Goal: Information Seeking & Learning: Learn about a topic

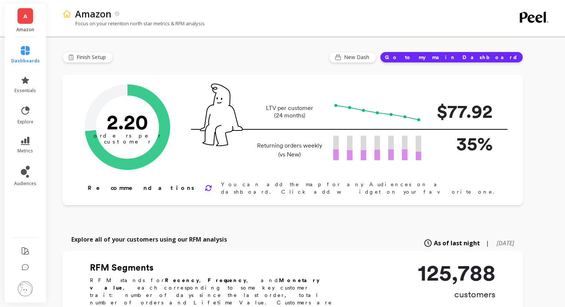
click at [25, 15] on span "A" at bounding box center [25, 16] width 4 height 9
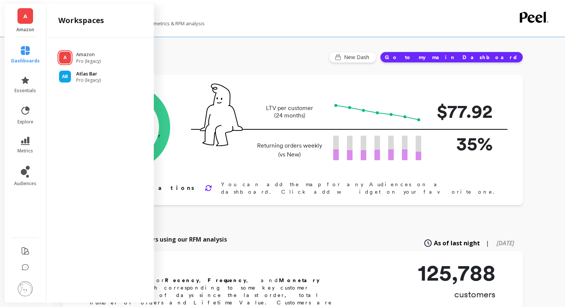
click at [72, 78] on div "AB Atlas Bar Pro (legacy)" at bounding box center [99, 76] width 95 height 13
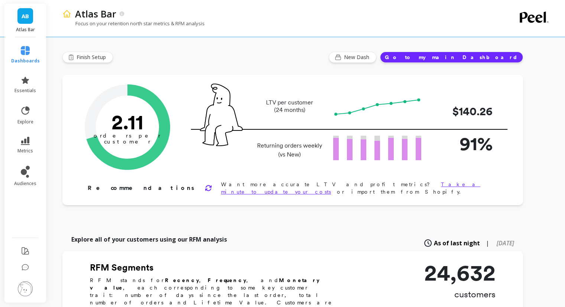
click at [28, 16] on span "AB" at bounding box center [25, 16] width 7 height 9
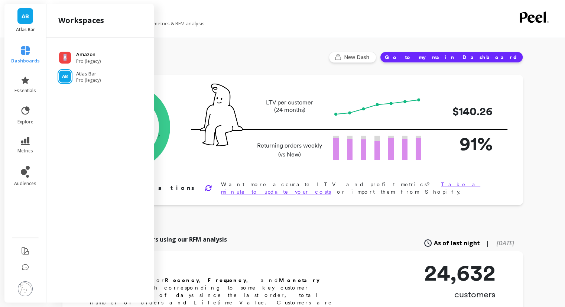
click at [65, 61] on div "A" at bounding box center [65, 58] width 12 height 12
click at [75, 55] on div "A Amazon Pro (legacy)" at bounding box center [99, 57] width 95 height 13
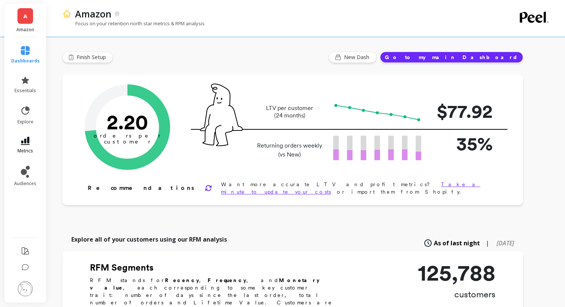
click at [26, 139] on icon at bounding box center [25, 141] width 9 height 8
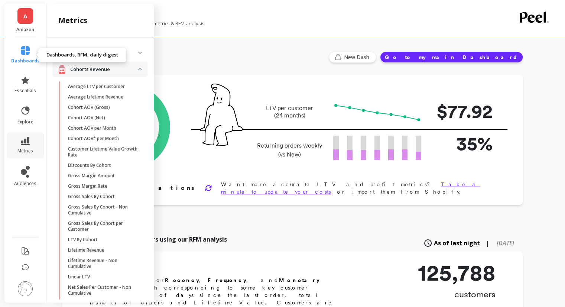
click at [26, 52] on icon at bounding box center [25, 50] width 9 height 9
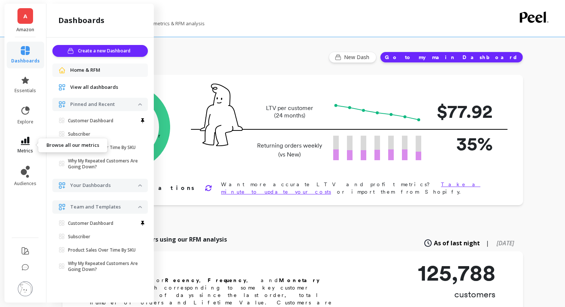
click at [20, 148] on span "metrics" at bounding box center [25, 151] width 16 height 6
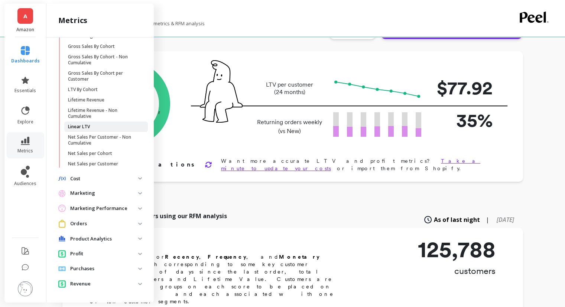
scroll to position [111, 0]
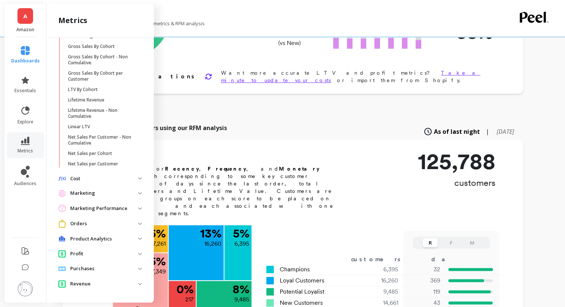
click at [97, 220] on p "Orders" at bounding box center [104, 223] width 68 height 7
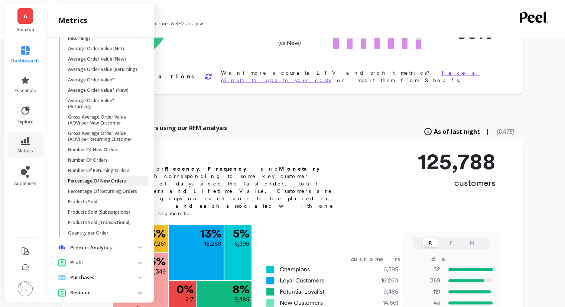
scroll to position [410, 0]
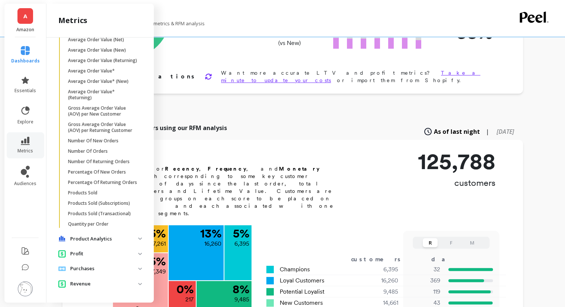
click at [100, 196] on span "Products Sold" at bounding box center [103, 193] width 71 height 6
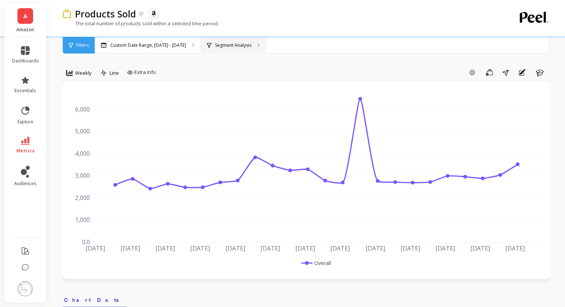
click at [227, 40] on div "Segment Analysis" at bounding box center [233, 45] width 65 height 16
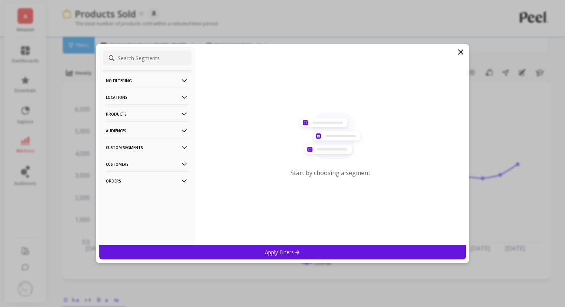
click at [140, 111] on p "Products" at bounding box center [147, 113] width 82 height 19
click at [254, 144] on div "Start by choosing a segment" at bounding box center [330, 146] width 271 height 198
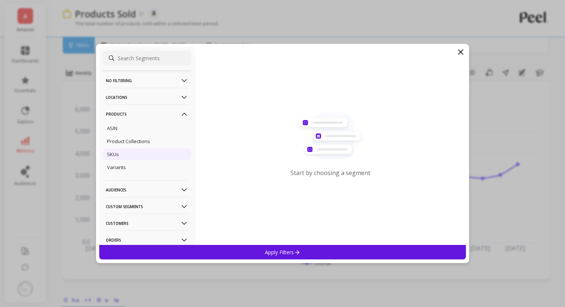
click at [126, 149] on div "SKUs" at bounding box center [147, 154] width 88 height 12
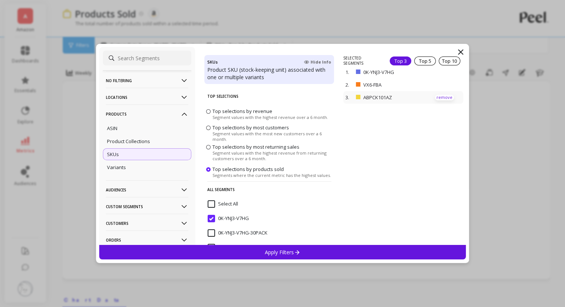
click at [441, 99] on p "remove" at bounding box center [444, 98] width 19 height 6
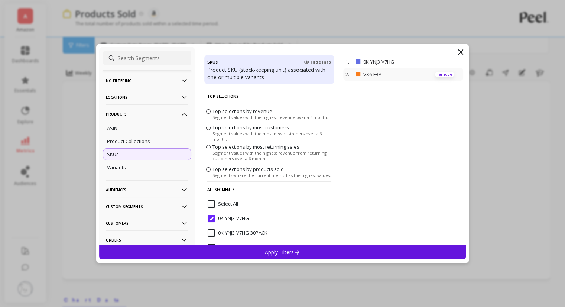
click at [437, 73] on p "remove" at bounding box center [444, 75] width 19 height 6
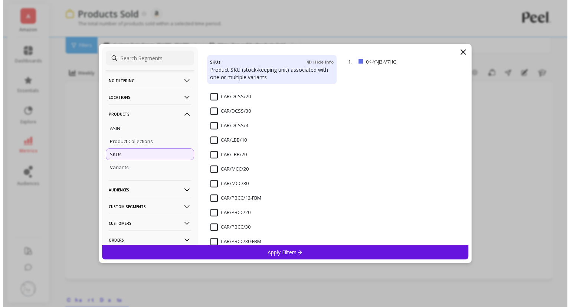
scroll to position [891, 0]
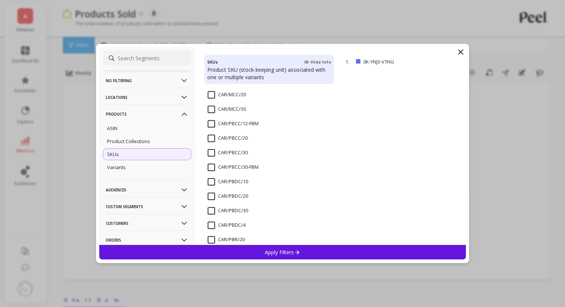
click at [212, 136] on input "CAR/PBCC/20" at bounding box center [228, 137] width 40 height 7
click at [209, 133] on div "CAR/PBCC/20" at bounding box center [269, 142] width 130 height 22
click at [210, 137] on input "CAR/PBCC/20" at bounding box center [228, 137] width 40 height 7
click at [209, 150] on input "CAR/PBCC/30" at bounding box center [228, 152] width 40 height 7
click at [291, 253] on p "Apply Filters" at bounding box center [282, 251] width 35 height 7
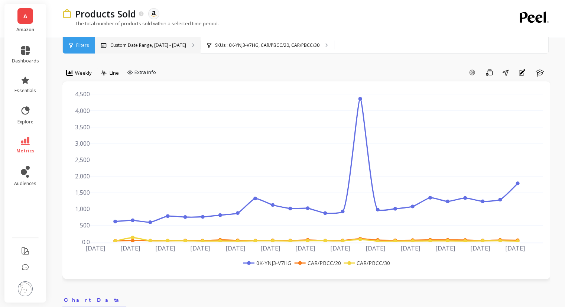
click at [146, 46] on p "Custom Date Range, Apr 1 - Sep 14" at bounding box center [148, 45] width 76 height 6
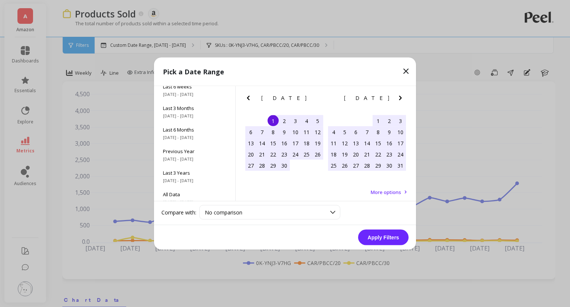
scroll to position [101, 0]
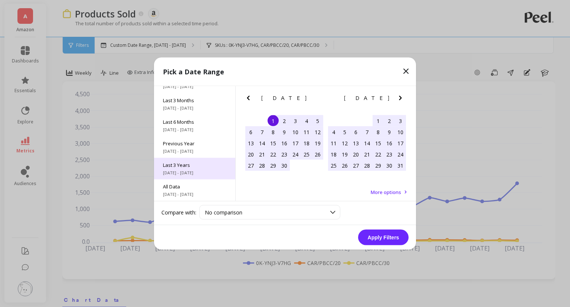
click at [199, 168] on div "Last 3 Years 10/1/2022 - 9/30/2025" at bounding box center [194, 169] width 81 height 22
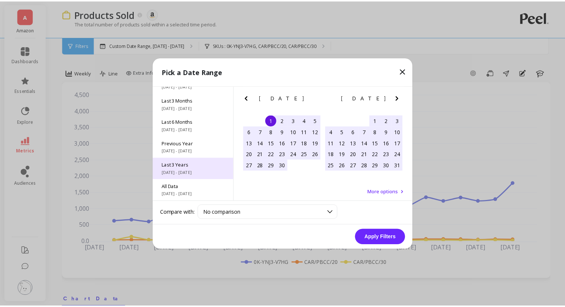
scroll to position [0, 0]
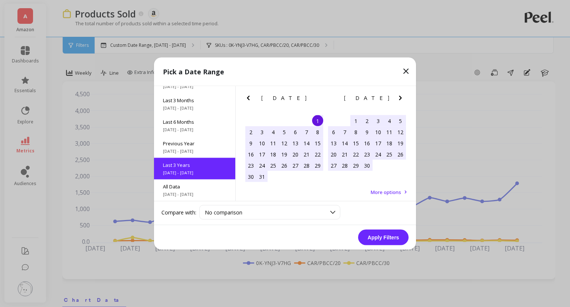
click at [391, 244] on button "Apply Filters" at bounding box center [383, 237] width 51 height 16
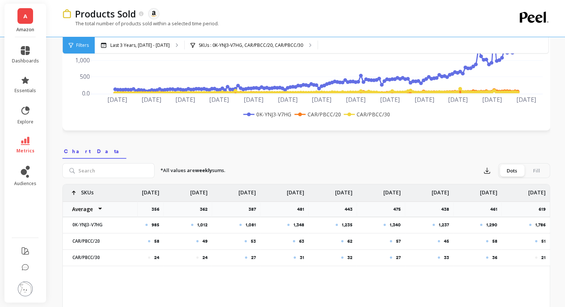
scroll to position [223, 0]
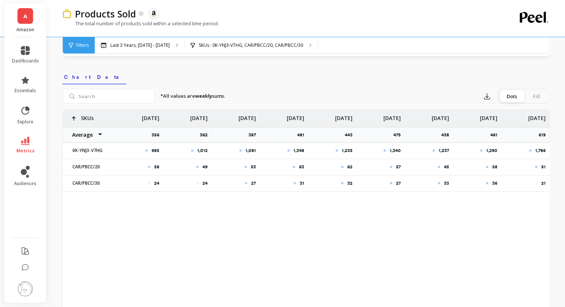
click at [117, 213] on div "878 929 4,364 985 1,012 1,081 1,348 1,235 1,340 1,237 1,290 1,786 40 45 97 58 4…" at bounding box center [306, 227] width 487 height 234
click at [85, 118] on p "SKUs" at bounding box center [87, 116] width 13 height 12
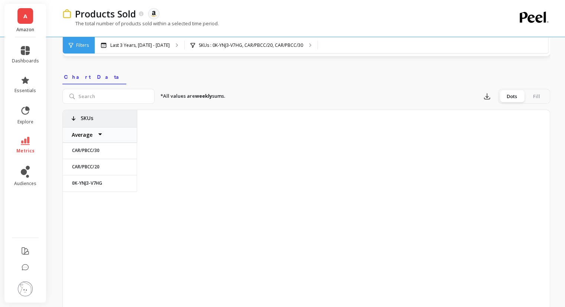
scroll to position [0, 7070]
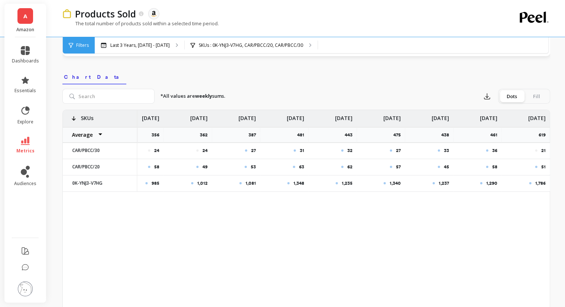
click at [85, 118] on p "SKUs" at bounding box center [87, 116] width 13 height 12
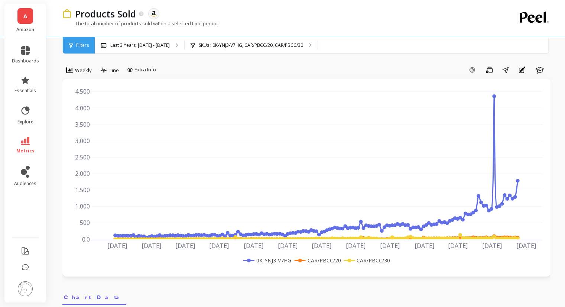
scroll to position [0, 0]
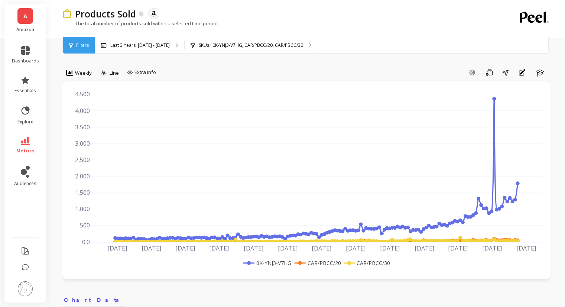
click at [81, 43] on span "Filters" at bounding box center [82, 45] width 13 height 6
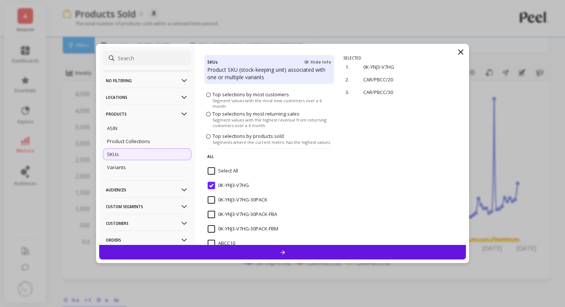
scroll to position [74, 0]
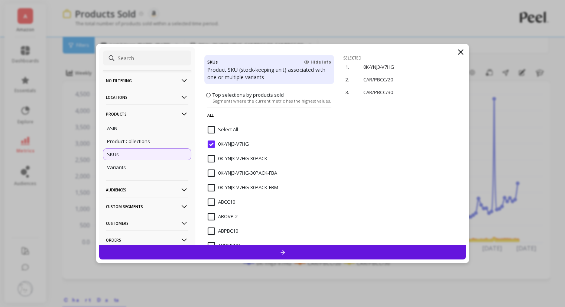
click at [211, 143] on input "0K-YNJ3-V7HG" at bounding box center [228, 143] width 41 height 7
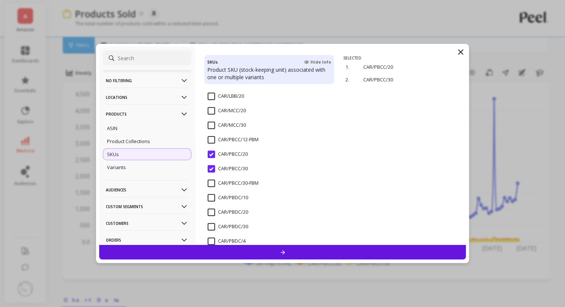
scroll to position [928, 0]
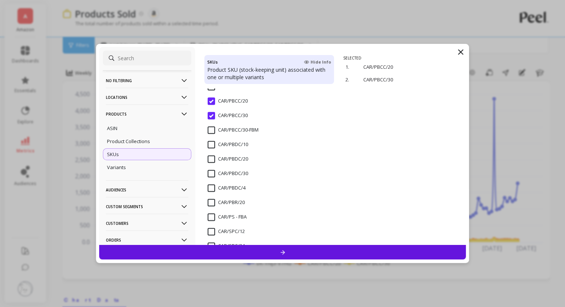
click at [212, 113] on input "CAR/PBCC/30" at bounding box center [228, 115] width 40 height 7
click at [212, 98] on input "CAR/PBCC/20" at bounding box center [228, 100] width 40 height 7
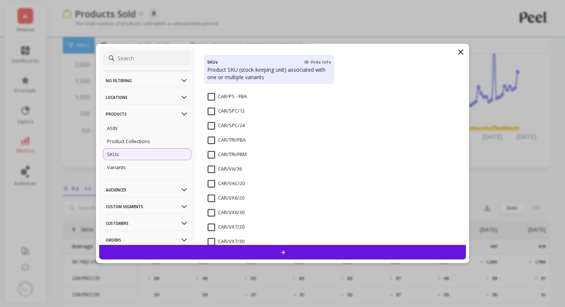
scroll to position [1030, 0]
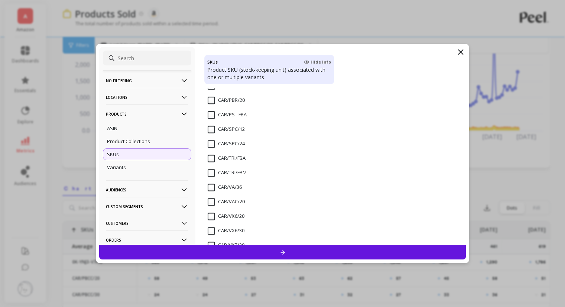
click at [383, 144] on div at bounding box center [404, 149] width 123 height 189
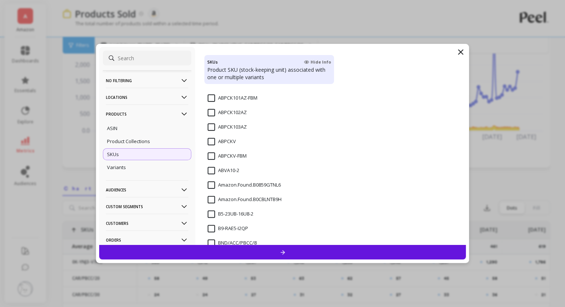
click at [215, 184] on input "Amazon.Found.B0859GTNL6" at bounding box center [244, 184] width 73 height 7
click at [209, 185] on input "Amazon.Found.B0859GTNL6" at bounding box center [244, 184] width 73 height 7
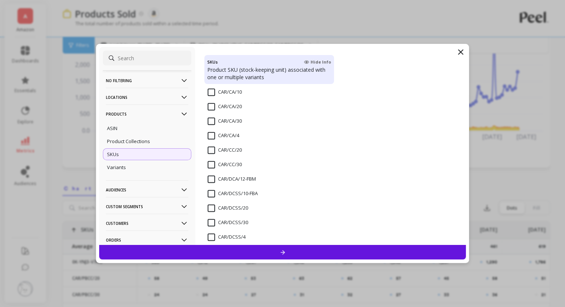
scroll to position [733, 0]
click at [211, 167] on input "CAR/DCSS/10-FBA" at bounding box center [233, 165] width 50 height 7
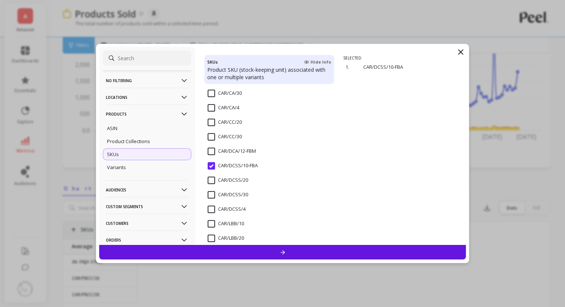
scroll to position [0, 7070]
click at [211, 167] on input "CAR/DCSS/10-FBA" at bounding box center [233, 165] width 50 height 7
click at [210, 150] on input "CAR/DCA/12-FBM" at bounding box center [232, 150] width 48 height 7
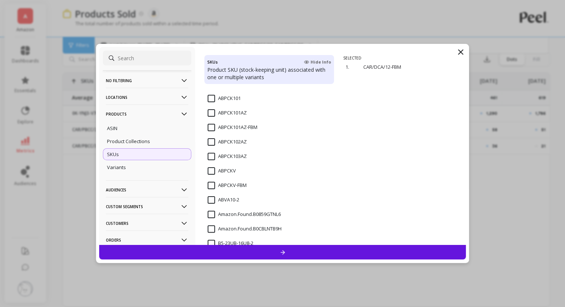
scroll to position [214, 0]
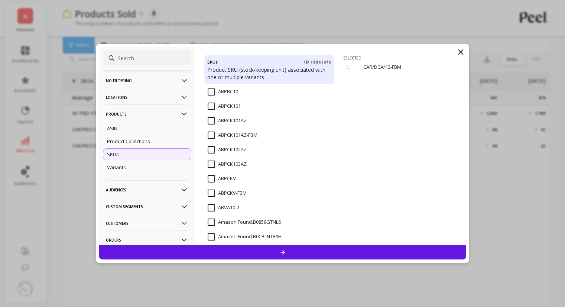
click at [209, 118] on input "ABPCK101AZ" at bounding box center [227, 120] width 39 height 7
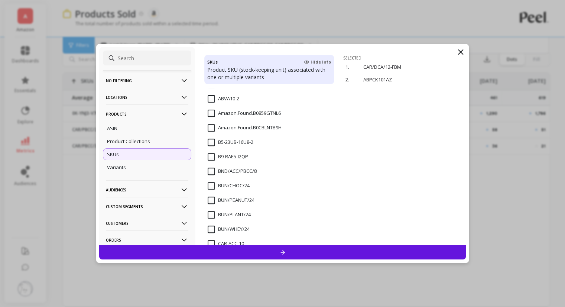
scroll to position [325, 0]
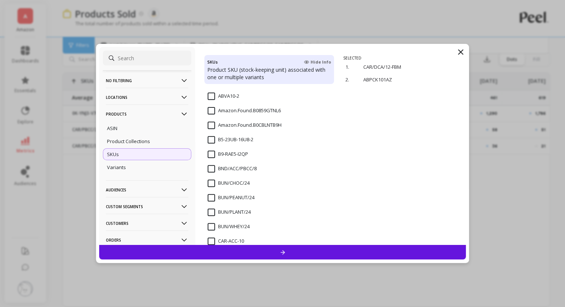
click at [394, 156] on div "SELECTED 1. CAR/DCA/12-FBM remove 2. ABPCK101AZ remove" at bounding box center [404, 149] width 123 height 189
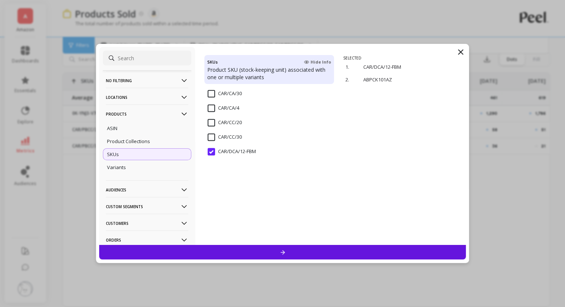
scroll to position [733, 0]
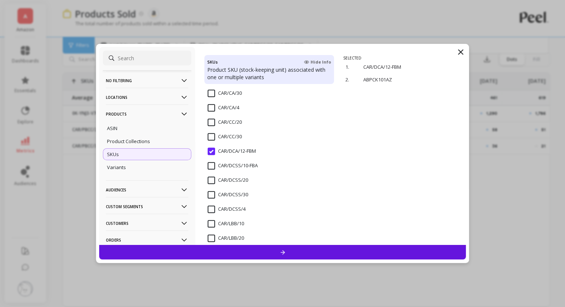
click at [210, 136] on input "CAR/CC/30" at bounding box center [225, 136] width 34 height 7
click at [208, 150] on input "CAR/DCA/12-FBM" at bounding box center [232, 150] width 48 height 7
click at [209, 121] on input "CAR/CC/20" at bounding box center [225, 121] width 34 height 7
click at [298, 250] on div at bounding box center [282, 252] width 367 height 14
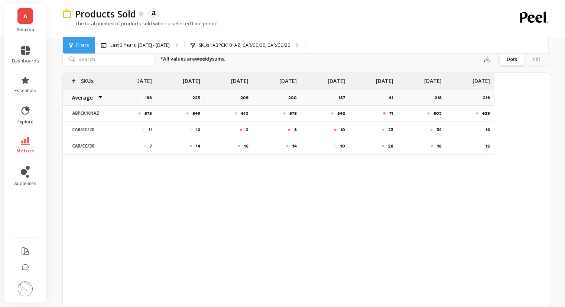
scroll to position [0, 7070]
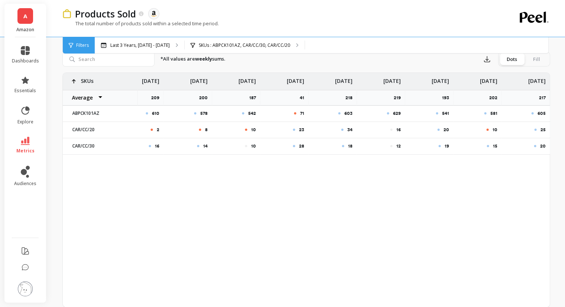
click at [482, 190] on div "557 575 649 610 578 542 71 603 629 541 581 605 39 11 12 2 8 10 23 34 16 20 10 2…" at bounding box center [306, 190] width 487 height 234
click at [373, 204] on div "557 575 649 610 578 542 71 603 629 541 581 605 39 11 12 2 8 10 23 34 16 20 10 2…" at bounding box center [306, 190] width 487 height 234
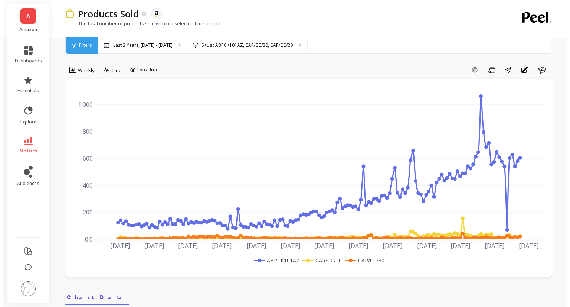
scroll to position [0, 0]
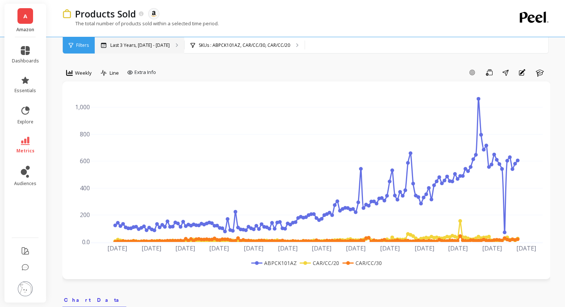
click at [170, 44] on p "Last 3 Years, Oct 1, 2022 - Sep 30, 2025" at bounding box center [139, 45] width 59 height 6
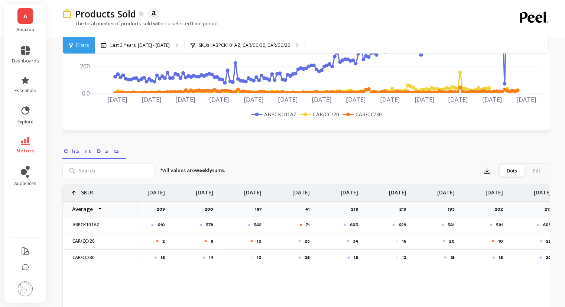
scroll to position [0, 7070]
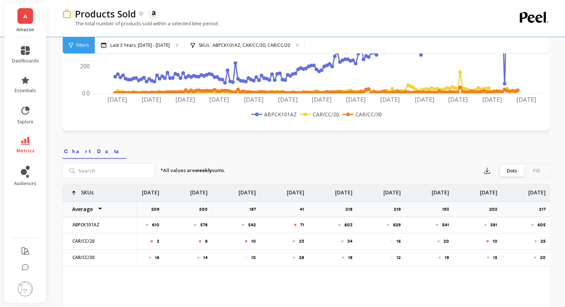
click at [392, 284] on div "557 575 649 610 578 542 71 603 629 541 581 605 39 11 12 2 8 10 23 34 16 20 10 2…" at bounding box center [306, 301] width 487 height 234
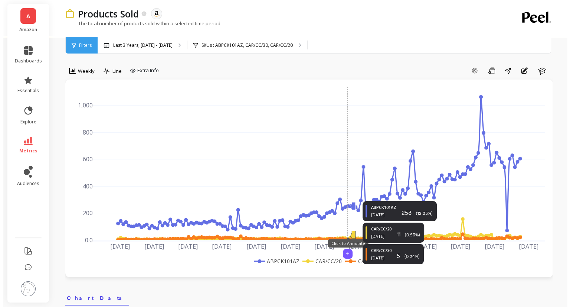
scroll to position [0, 0]
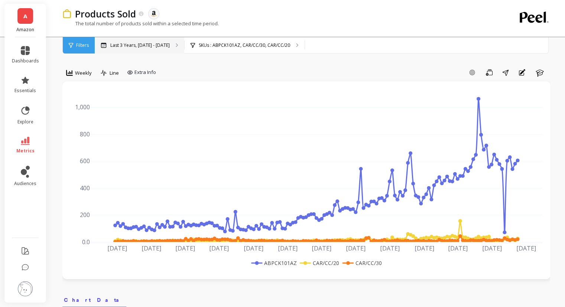
click at [166, 48] on div "Last 3 Years, Oct 1, 2022 - Sep 30, 2025" at bounding box center [139, 45] width 89 height 16
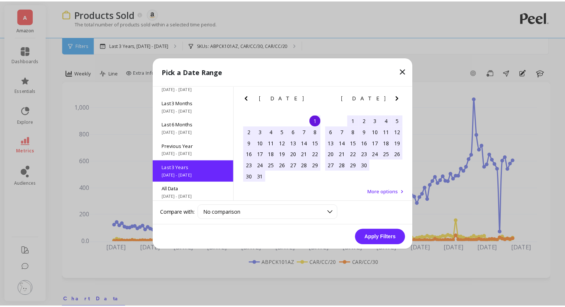
scroll to position [101, 0]
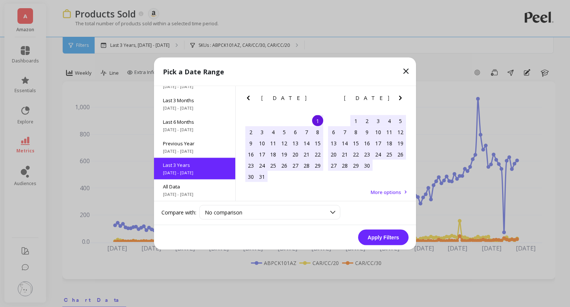
click at [302, 187] on div "October 2022 Su Mo Tu We Th Fr Sa 25 26 27 28 29 30 1 2 3 4 5 6 7 8 9 10 11 12 …" at bounding box center [326, 143] width 180 height 115
click at [302, 186] on div "October 2022 Su Mo Tu We Th Fr Sa 25 26 27 28 29 30 1 2 3 4 5 6 7 8 9 10 11 12 …" at bounding box center [326, 143] width 180 height 115
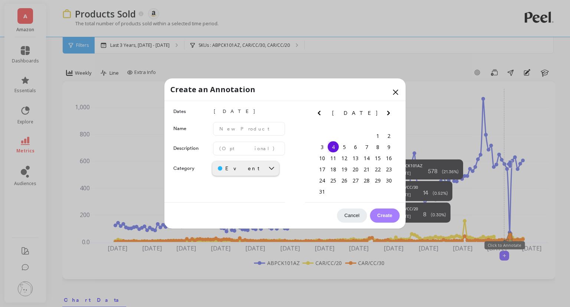
click at [396, 94] on icon at bounding box center [395, 92] width 9 height 9
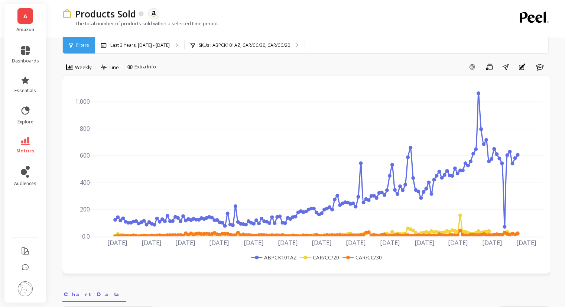
scroll to position [0, 0]
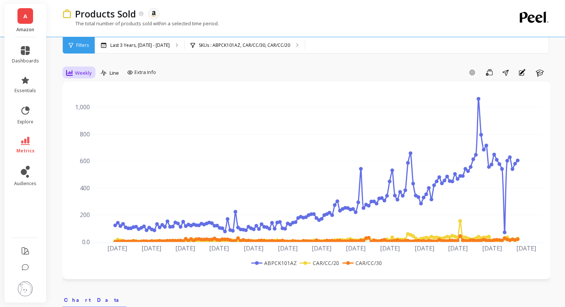
click at [81, 69] on span "Weekly" at bounding box center [83, 72] width 17 height 7
click at [84, 132] on div "Monthly" at bounding box center [90, 131] width 42 height 7
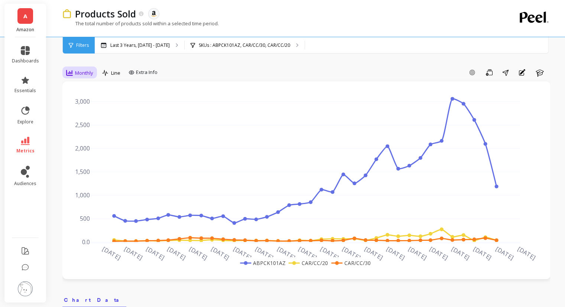
click at [77, 70] on span "Monthly" at bounding box center [84, 72] width 18 height 7
click at [92, 97] on div "30-day rolling" at bounding box center [90, 100] width 42 height 7
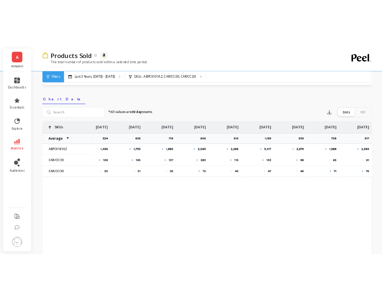
scroll to position [223, 0]
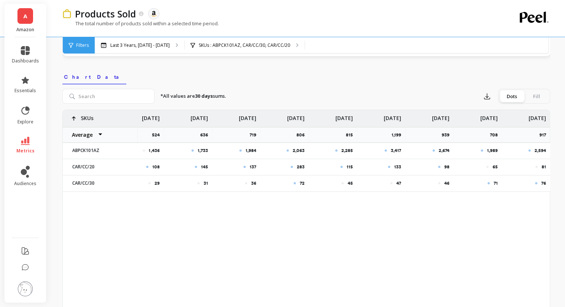
click at [542, 185] on p "76" at bounding box center [543, 183] width 5 height 6
click at [538, 147] on p "2,594" at bounding box center [540, 150] width 12 height 6
copy p "2,594"
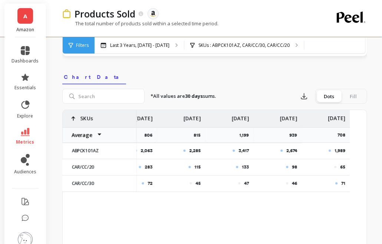
scroll to position [0, 1507]
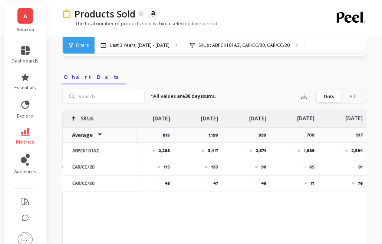
click at [356, 152] on p "2,594" at bounding box center [358, 150] width 12 height 6
click at [311, 149] on p "1,989" at bounding box center [309, 150] width 11 height 6
copy p "1,989"
click at [258, 150] on p "2,674" at bounding box center [261, 150] width 11 height 6
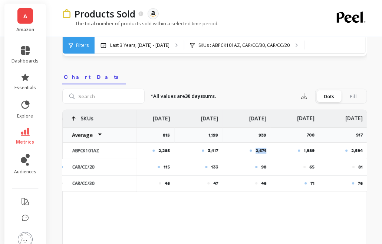
click at [258, 149] on p "2,674" at bounding box center [261, 150] width 11 height 6
copy p "2,674"
click at [215, 149] on p "3,417" at bounding box center [213, 150] width 10 height 6
copy p "3,417"
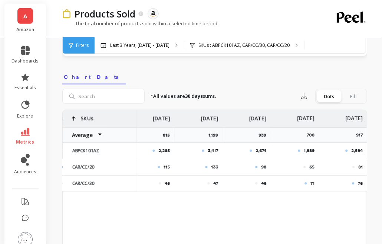
click at [163, 151] on p "2,285" at bounding box center [165, 150] width 12 height 6
copy p "2,285"
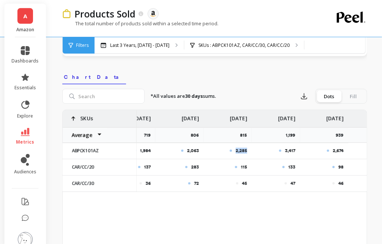
scroll to position [0, 1426]
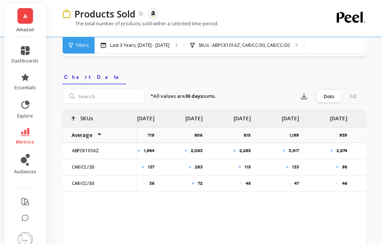
click at [202, 150] on p "2,063" at bounding box center [197, 150] width 12 height 6
copy p "2,063"
click at [199, 173] on div "283" at bounding box center [183, 167] width 48 height 16
click at [196, 165] on p "283" at bounding box center [199, 167] width 8 height 6
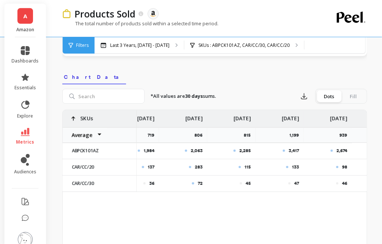
click at [201, 166] on p "283" at bounding box center [199, 167] width 8 height 6
click at [189, 169] on div "283" at bounding box center [183, 167] width 39 height 6
click at [144, 166] on div at bounding box center [143, 167] width 2 height 2
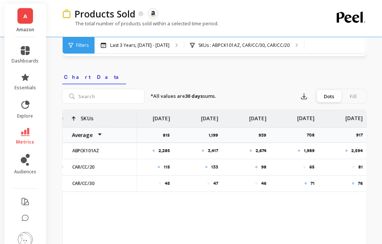
click at [361, 165] on p "81" at bounding box center [361, 167] width 4 height 6
copy p "81"
click at [310, 167] on p "65" at bounding box center [312, 167] width 5 height 6
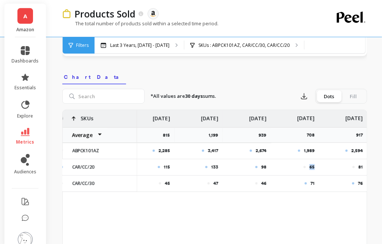
copy p "65"
click at [261, 165] on p "98" at bounding box center [263, 167] width 5 height 6
copy p "98"
click at [211, 167] on p "133" at bounding box center [214, 167] width 7 height 6
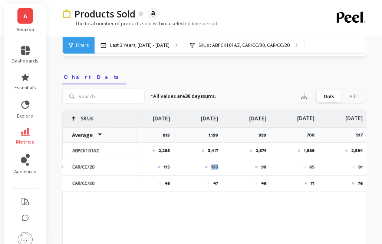
click at [211, 167] on p "133" at bounding box center [214, 167] width 7 height 6
copy p "133"
click at [165, 167] on p "115" at bounding box center [167, 167] width 6 height 6
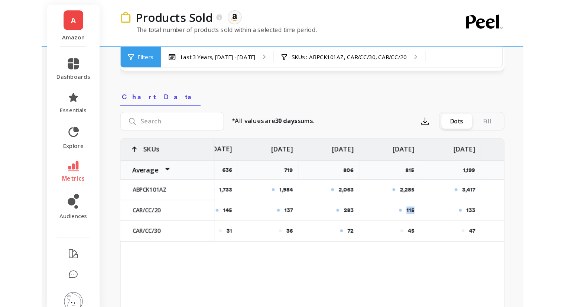
scroll to position [0, 1383]
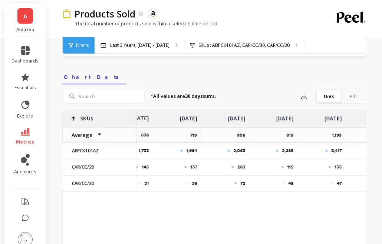
click at [243, 165] on p "283" at bounding box center [242, 167] width 8 height 6
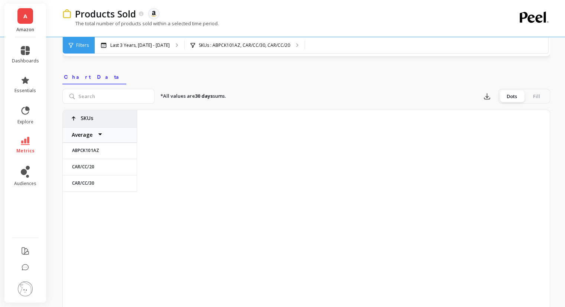
scroll to position [0, 1325]
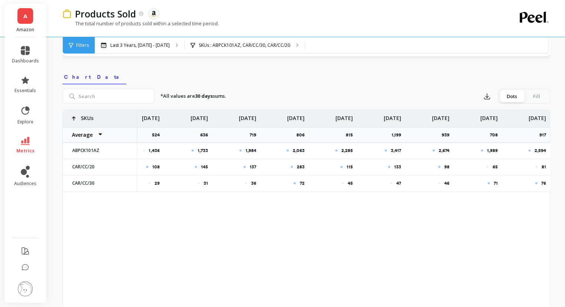
click at [89, 45] on div "Filters" at bounding box center [79, 45] width 32 height 16
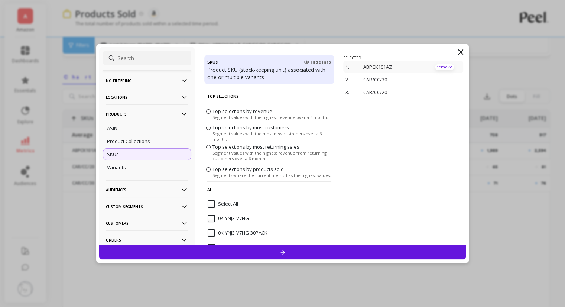
click at [439, 66] on p "remove" at bounding box center [444, 67] width 19 height 6
click at [440, 66] on p "remove" at bounding box center [444, 67] width 19 height 6
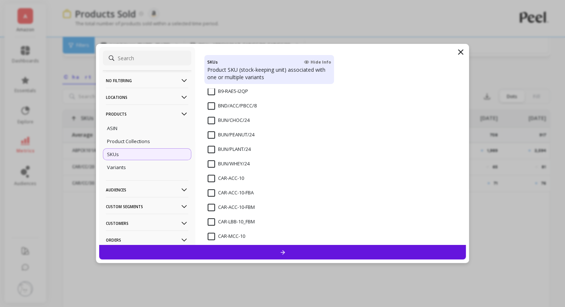
scroll to position [408, 0]
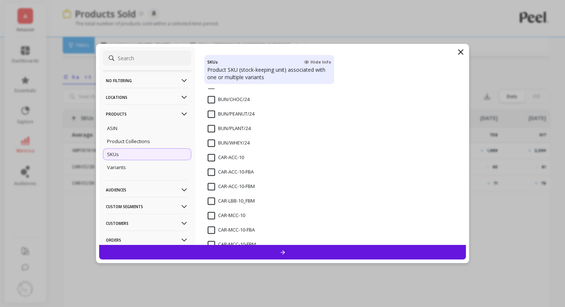
click at [208, 175] on input "CAR-ACC-10-FBA" at bounding box center [231, 171] width 46 height 7
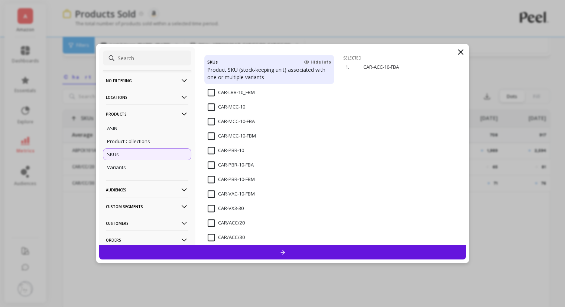
scroll to position [520, 0]
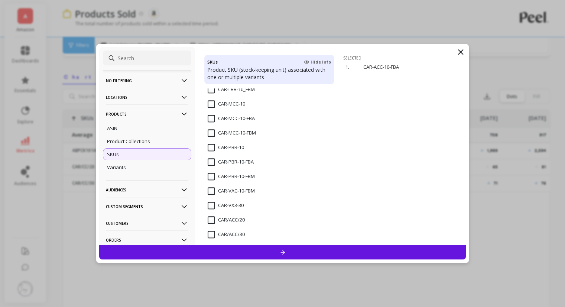
click at [213, 218] on input "CAR/ACC/20" at bounding box center [226, 219] width 37 height 7
click at [209, 237] on input "CAR/ACC/30" at bounding box center [226, 234] width 37 height 7
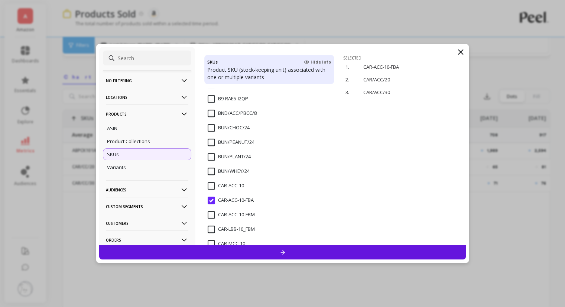
scroll to position [399, 0]
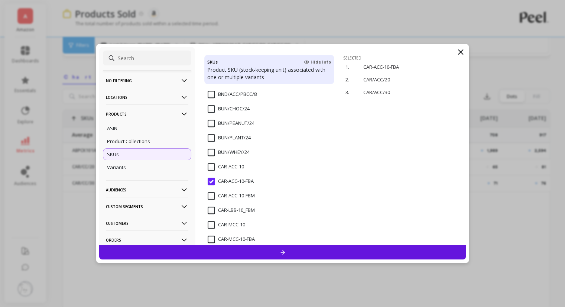
click at [285, 251] on icon at bounding box center [282, 252] width 6 height 6
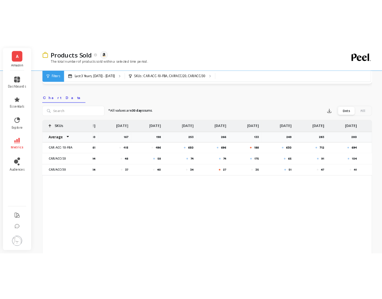
scroll to position [0, 1325]
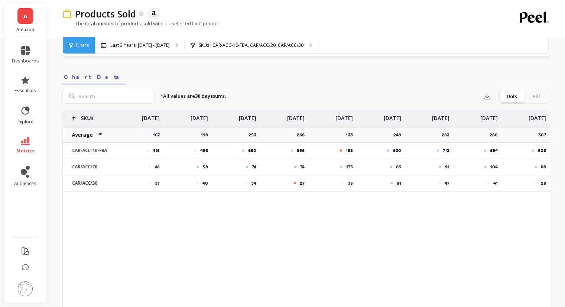
click at [493, 235] on div "606 521 461 415 496 650 696 188 630 712 694 805 53 58 44 48 58 74 74 175 65 91 …" at bounding box center [306, 227] width 487 height 234
click at [542, 150] on p "805" at bounding box center [541, 150] width 8 height 6
click at [541, 155] on div "805" at bounding box center [526, 151] width 48 height 16
click at [539, 149] on p "805" at bounding box center [541, 150] width 8 height 6
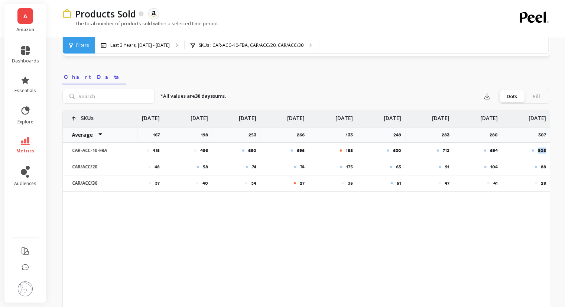
click at [539, 149] on p "805" at bounding box center [541, 150] width 8 height 6
click at [546, 177] on div "28" at bounding box center [526, 183] width 48 height 16
drag, startPoint x: 548, startPoint y: 183, endPoint x: 539, endPoint y: 152, distance: 32.5
click at [539, 152] on p "805" at bounding box center [541, 150] width 8 height 6
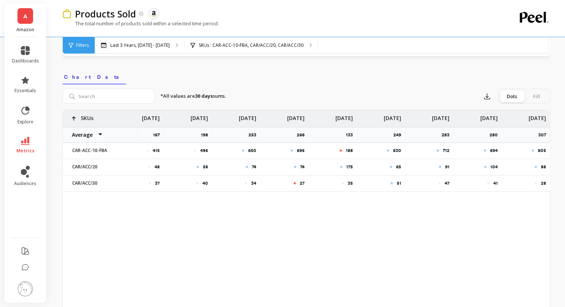
click at [538, 153] on div "805" at bounding box center [526, 151] width 48 height 16
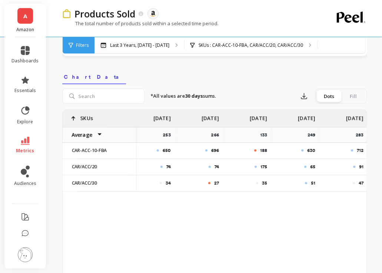
scroll to position [0, 1507]
click at [357, 149] on p "805" at bounding box center [359, 150] width 8 height 6
click at [308, 153] on div "694" at bounding box center [295, 151] width 48 height 16
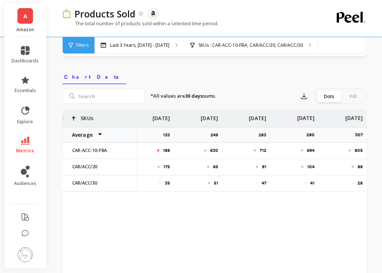
click at [260, 148] on p "712" at bounding box center [263, 150] width 7 height 6
click at [214, 149] on p "630" at bounding box center [214, 150] width 8 height 6
click at [163, 149] on p "188" at bounding box center [166, 150] width 7 height 6
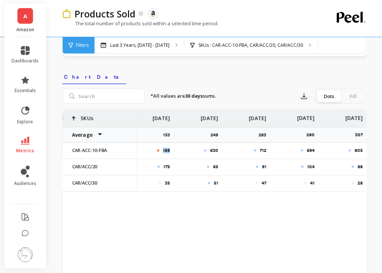
click at [163, 149] on p "188" at bounding box center [166, 150] width 7 height 6
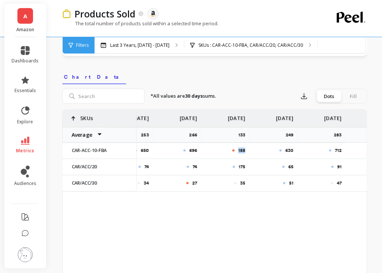
scroll to position [0, 1430]
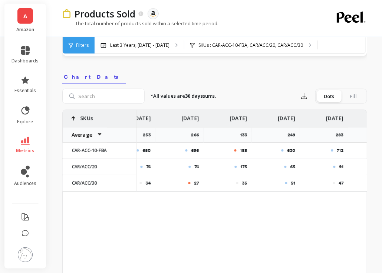
click at [195, 149] on p "696" at bounding box center [196, 150] width 8 height 6
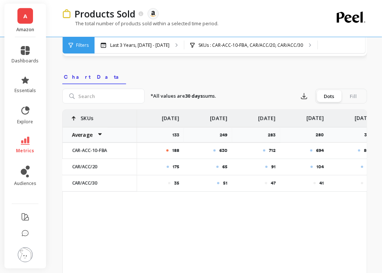
scroll to position [0, 1507]
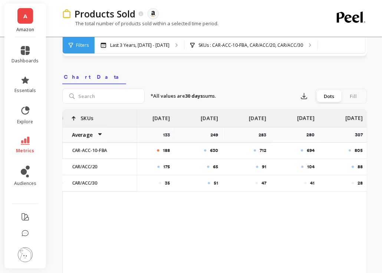
click at [359, 167] on p "88" at bounding box center [360, 167] width 5 height 6
click at [310, 167] on p "104" at bounding box center [310, 167] width 7 height 6
click at [267, 165] on div "91" at bounding box center [247, 167] width 48 height 16
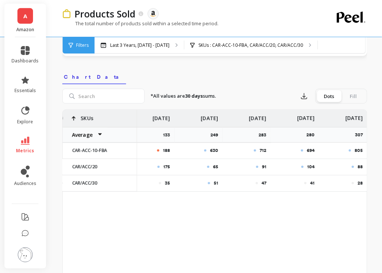
click at [267, 165] on div "91" at bounding box center [247, 167] width 48 height 16
click at [264, 165] on p "91" at bounding box center [264, 167] width 4 height 6
click at [218, 166] on div "65" at bounding box center [199, 167] width 48 height 16
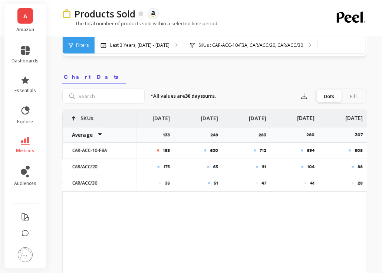
click at [214, 166] on p "65" at bounding box center [215, 167] width 5 height 6
click at [173, 168] on div "175" at bounding box center [150, 167] width 48 height 16
click at [166, 166] on p "175" at bounding box center [166, 167] width 7 height 6
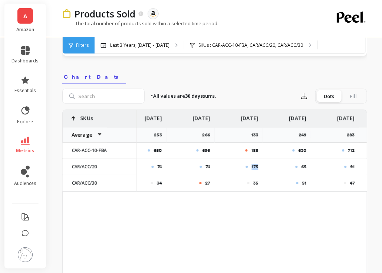
scroll to position [0, 1411]
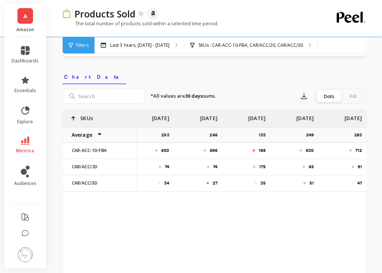
click at [215, 165] on p "74" at bounding box center [216, 167] width 4 height 6
click at [165, 167] on p "74" at bounding box center [167, 167] width 4 height 6
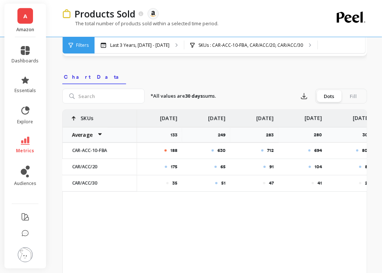
scroll to position [0, 1507]
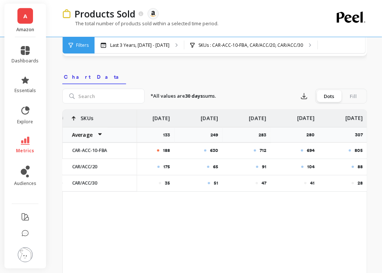
click at [361, 183] on p "28" at bounding box center [360, 183] width 5 height 6
click at [316, 182] on div "41" at bounding box center [295, 183] width 48 height 16
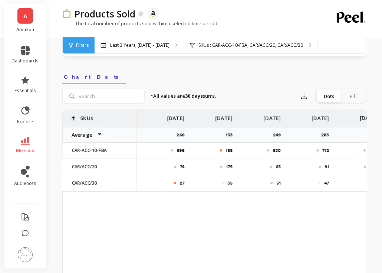
scroll to position [0, 1439]
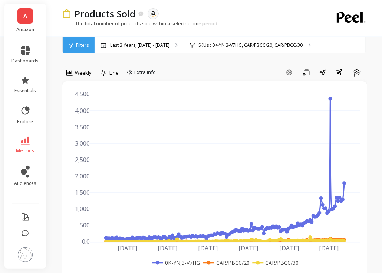
scroll to position [260, 0]
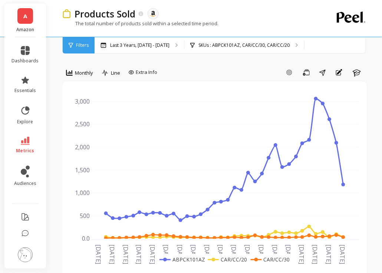
drag, startPoint x: 20, startPoint y: 0, endPoint x: 218, endPoint y: 58, distance: 206.3
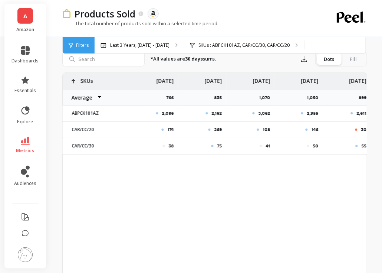
scroll to position [0, 1507]
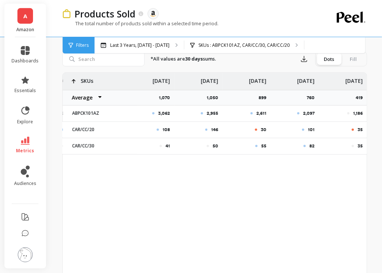
drag, startPoint x: 346, startPoint y: 160, endPoint x: 369, endPoint y: 160, distance: 23.0
click at [369, 160] on div "Products Sold The data you are viewing comes from: Amazon Seller Central The to…" at bounding box center [217, 156] width 332 height 832
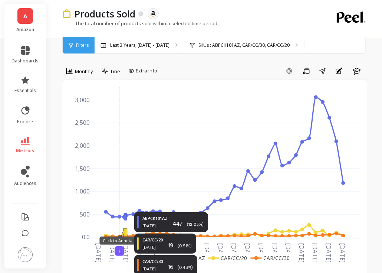
scroll to position [0, 0]
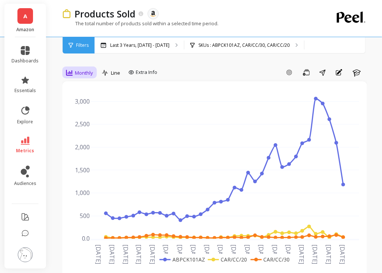
click at [83, 72] on span "Monthly" at bounding box center [84, 72] width 18 height 7
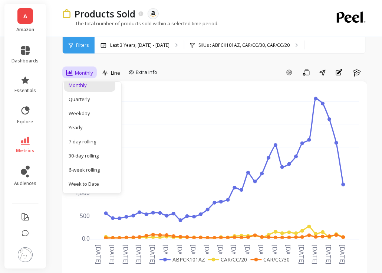
scroll to position [108, 0]
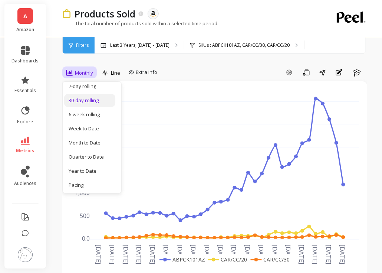
click at [92, 97] on div "30-day rolling" at bounding box center [90, 100] width 42 height 7
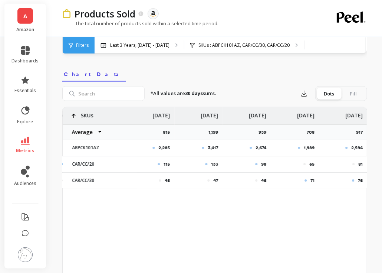
scroll to position [223, 0]
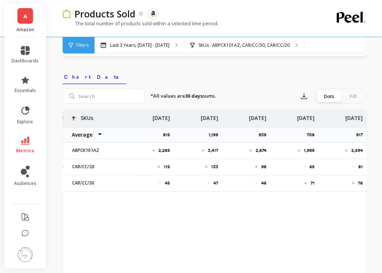
click at [361, 166] on p "81" at bounding box center [361, 167] width 4 height 6
click at [313, 168] on p "65" at bounding box center [312, 167] width 5 height 6
click at [267, 163] on div "98" at bounding box center [247, 167] width 48 height 16
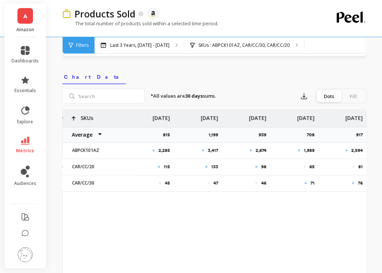
click at [267, 163] on div "98" at bounding box center [247, 167] width 48 height 16
click at [263, 165] on p "98" at bounding box center [263, 167] width 5 height 6
click at [212, 165] on p "133" at bounding box center [214, 167] width 7 height 6
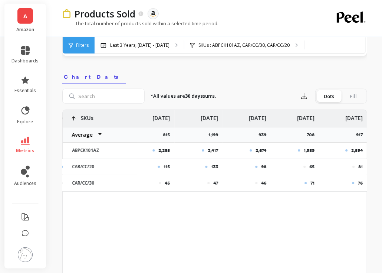
click at [164, 165] on p "115" at bounding box center [167, 167] width 6 height 6
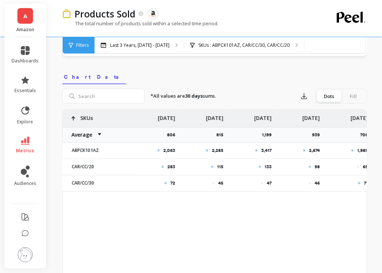
click at [171, 164] on p "283" at bounding box center [172, 167] width 8 height 6
click at [173, 181] on p "72" at bounding box center [173, 183] width 5 height 6
click at [173, 180] on p "72" at bounding box center [173, 183] width 5 height 6
click at [221, 184] on p "45" at bounding box center [221, 183] width 5 height 6
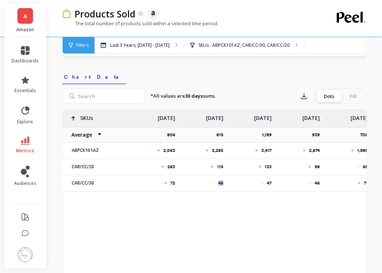
click at [221, 184] on p "45" at bounding box center [221, 183] width 5 height 6
click at [270, 182] on p "47" at bounding box center [269, 183] width 5 height 6
click at [317, 185] on p "46" at bounding box center [317, 183] width 5 height 6
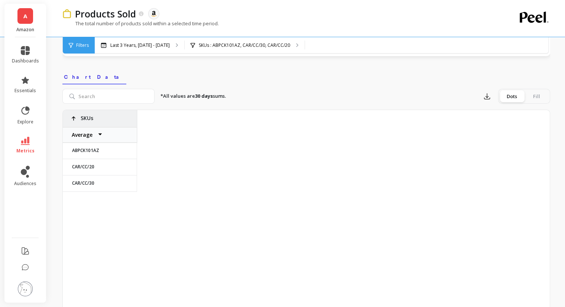
scroll to position [0, 1325]
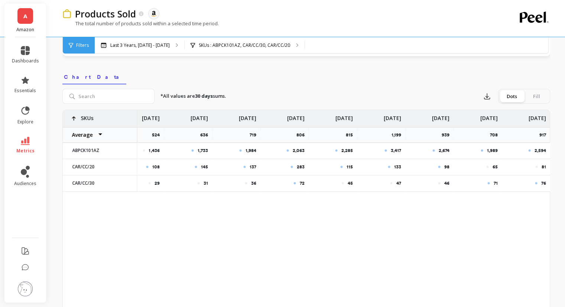
click at [84, 41] on div "Filters" at bounding box center [79, 45] width 32 height 16
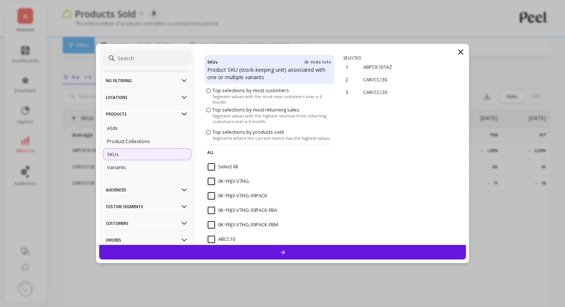
scroll to position [74, 0]
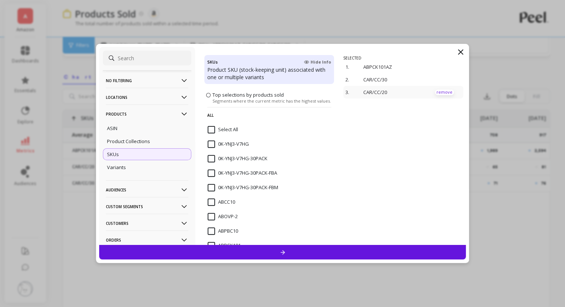
click at [439, 92] on p "remove" at bounding box center [444, 92] width 19 height 6
click at [442, 79] on p "remove" at bounding box center [444, 80] width 19 height 6
click at [438, 66] on p "remove" at bounding box center [444, 67] width 19 height 6
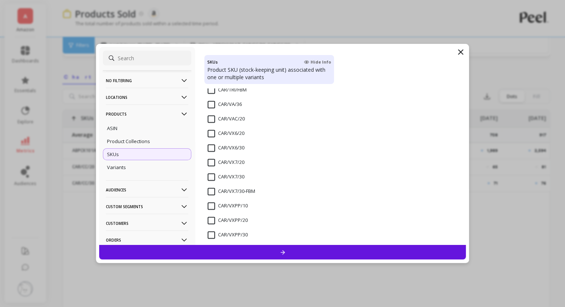
scroll to position [1114, 0]
click at [211, 131] on input "CAR/VX6/20" at bounding box center [226, 132] width 37 height 7
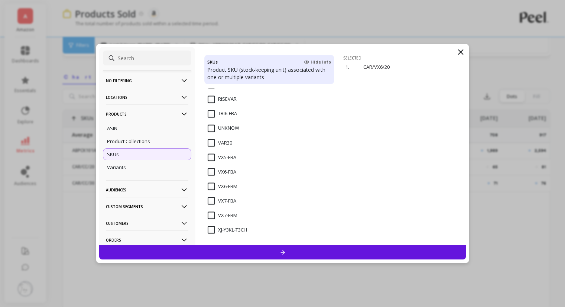
scroll to position [483, 0]
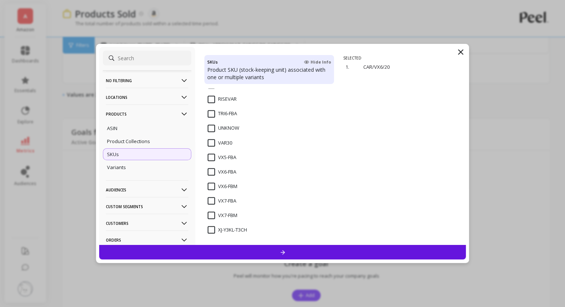
click at [212, 170] on input "VX6-FBA" at bounding box center [222, 171] width 29 height 7
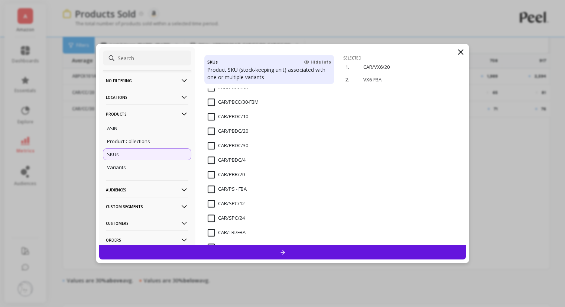
scroll to position [1105, 0]
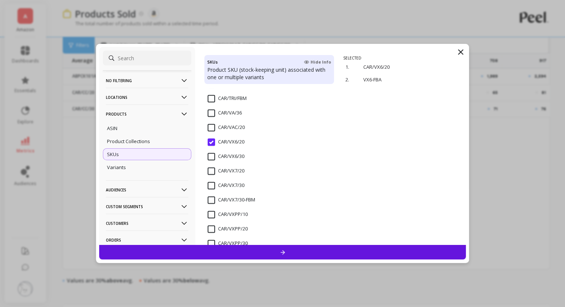
click at [206, 153] on div "CAR/VX6/30" at bounding box center [269, 160] width 130 height 22
click at [258, 256] on div at bounding box center [282, 252] width 367 height 14
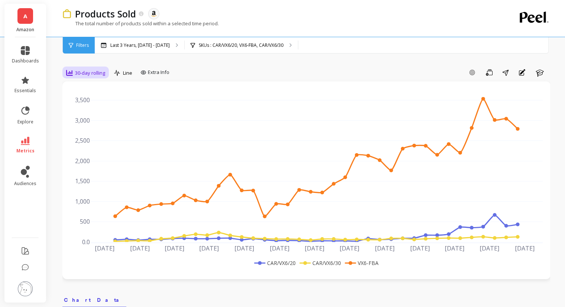
click at [74, 70] on div "30-day rolling" at bounding box center [85, 72] width 39 height 9
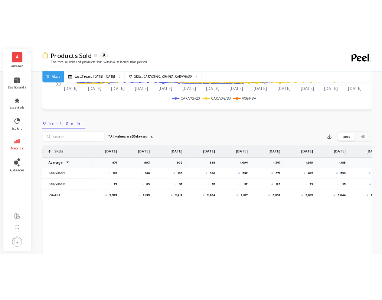
scroll to position [0, 1325]
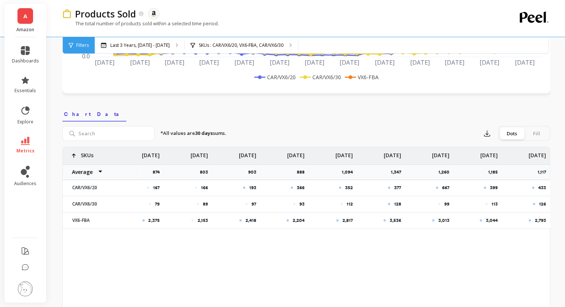
click at [541, 220] on p "2,793" at bounding box center [539, 220] width 11 height 6
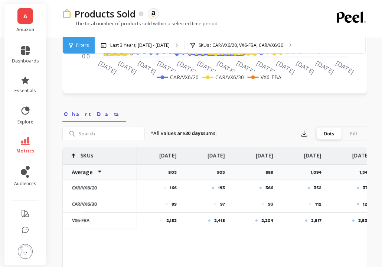
scroll to position [0, 1508]
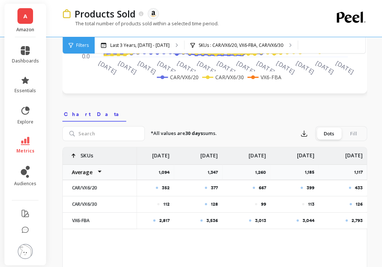
click at [308, 219] on p "3,044" at bounding box center [309, 220] width 12 height 6
click at [264, 219] on p "3,013" at bounding box center [260, 220] width 11 height 6
click at [208, 222] on p "3,536" at bounding box center [212, 220] width 12 height 6
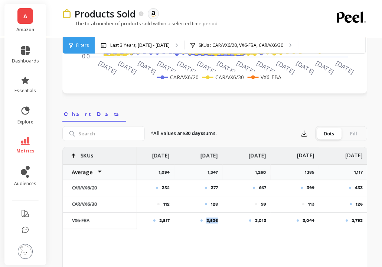
click at [208, 222] on p "3,536" at bounding box center [212, 220] width 12 height 6
click at [168, 220] on p "2,817" at bounding box center [164, 220] width 10 height 6
click at [164, 219] on p "2,817" at bounding box center [164, 220] width 10 height 6
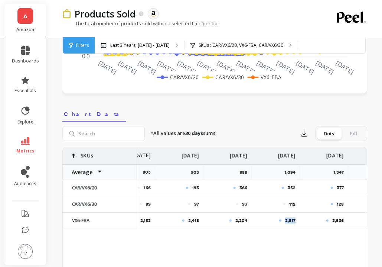
scroll to position [0, 1376]
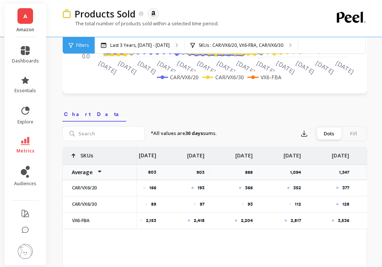
click at [242, 219] on p "2,204" at bounding box center [247, 220] width 12 height 6
click at [201, 220] on p "2,418" at bounding box center [199, 220] width 11 height 6
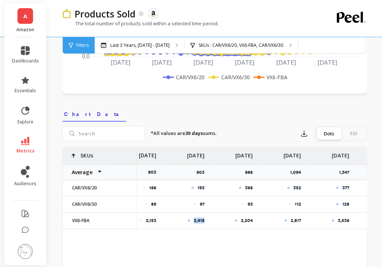
scroll to position [0, 1508]
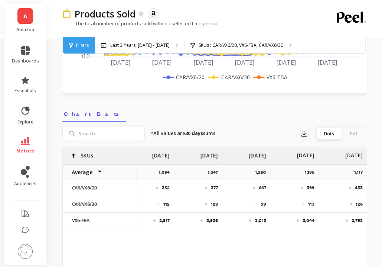
click at [356, 187] on p "433" at bounding box center [359, 188] width 8 height 6
click at [307, 186] on p "399" at bounding box center [311, 188] width 8 height 6
click at [361, 200] on div "126" at bounding box center [343, 204] width 48 height 16
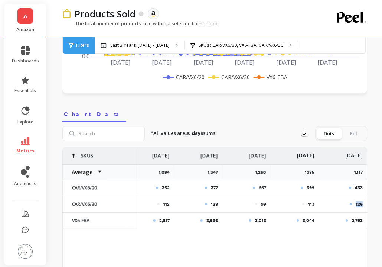
click at [361, 200] on div "126" at bounding box center [343, 204] width 48 height 16
click at [359, 190] on p "433" at bounding box center [359, 188] width 8 height 6
click at [361, 205] on p "126" at bounding box center [359, 204] width 7 height 6
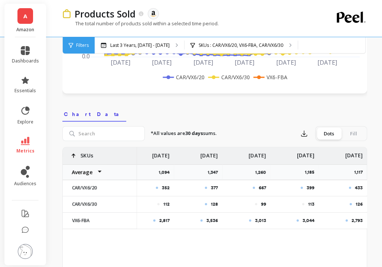
click at [360, 179] on div "1,117" at bounding box center [343, 172] width 48 height 16
click at [359, 188] on p "433" at bounding box center [359, 188] width 8 height 6
click at [310, 185] on p "399" at bounding box center [311, 188] width 8 height 6
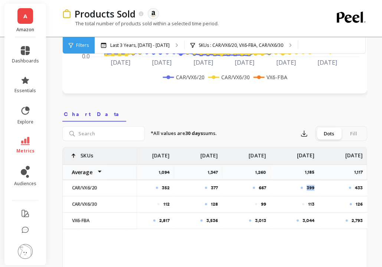
click at [310, 185] on p "399" at bounding box center [311, 188] width 8 height 6
click at [260, 185] on p "667" at bounding box center [262, 188] width 7 height 6
click at [215, 188] on p "377" at bounding box center [214, 188] width 7 height 6
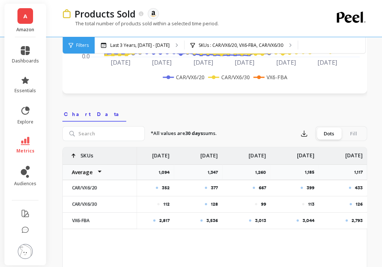
click at [165, 188] on p "352" at bounding box center [166, 188] width 8 height 6
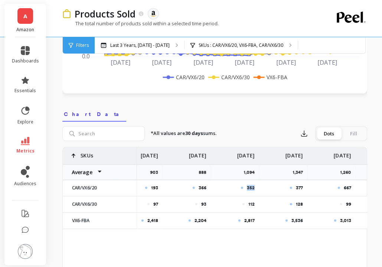
scroll to position [0, 1406]
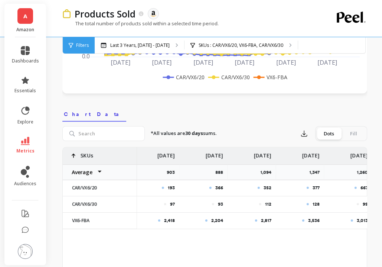
click at [225, 184] on div "366" at bounding box center [203, 188] width 48 height 16
click at [219, 185] on p "366" at bounding box center [219, 188] width 8 height 6
click at [169, 189] on p "193" at bounding box center [171, 188] width 7 height 6
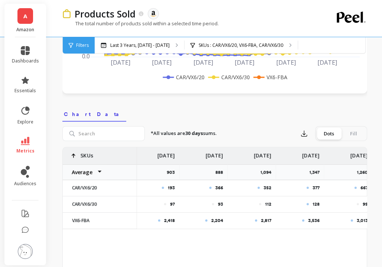
click at [173, 204] on p "97" at bounding box center [172, 204] width 5 height 6
click at [170, 201] on p "97" at bounding box center [172, 204] width 5 height 6
click at [219, 201] on p "93" at bounding box center [220, 204] width 5 height 6
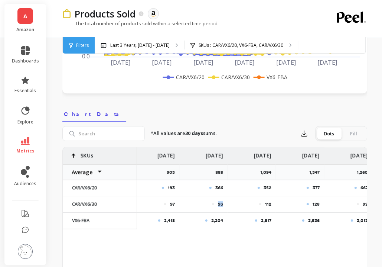
click at [219, 201] on p "93" at bounding box center [220, 204] width 5 height 6
click at [265, 203] on p "112" at bounding box center [268, 204] width 6 height 6
click at [316, 204] on p "128" at bounding box center [316, 204] width 7 height 6
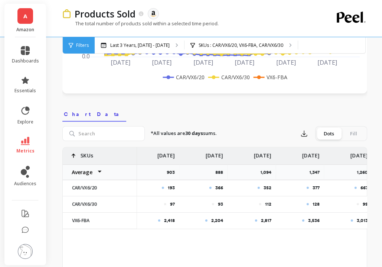
click at [357, 203] on div at bounding box center [358, 204] width 2 height 2
click at [363, 203] on p "99" at bounding box center [365, 204] width 5 height 6
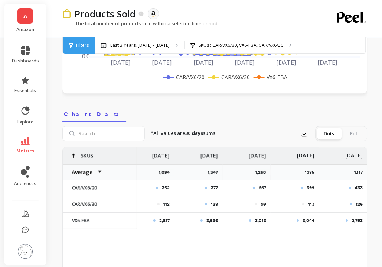
click at [311, 204] on p "113" at bounding box center [311, 204] width 6 height 6
click at [358, 202] on p "126" at bounding box center [359, 204] width 7 height 6
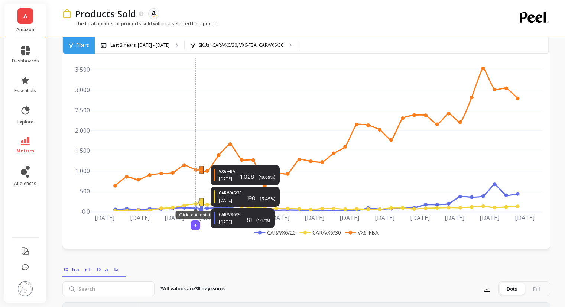
scroll to position [0, 0]
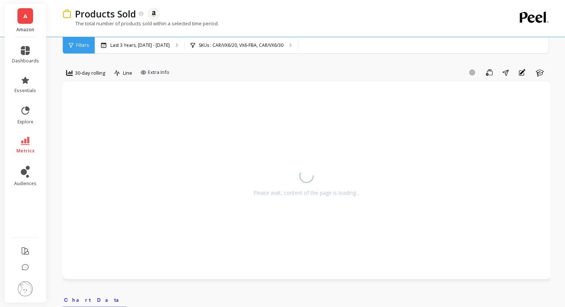
scroll to position [297, 0]
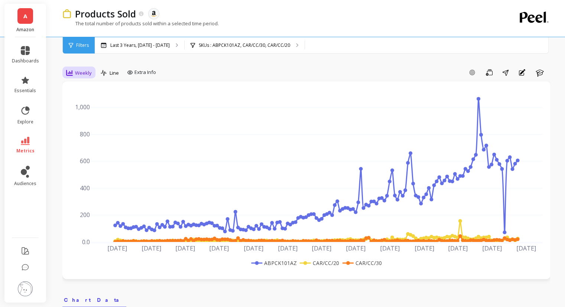
click at [76, 70] on span "Weekly" at bounding box center [83, 72] width 17 height 7
click at [82, 97] on div "30-day rolling" at bounding box center [90, 100] width 42 height 7
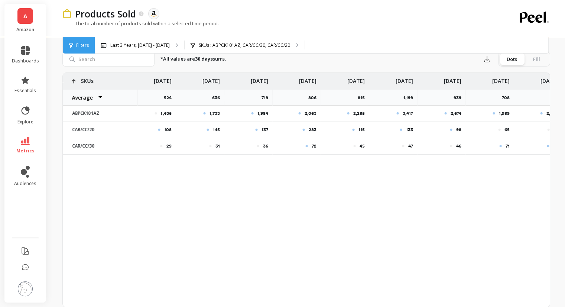
scroll to position [0, 1325]
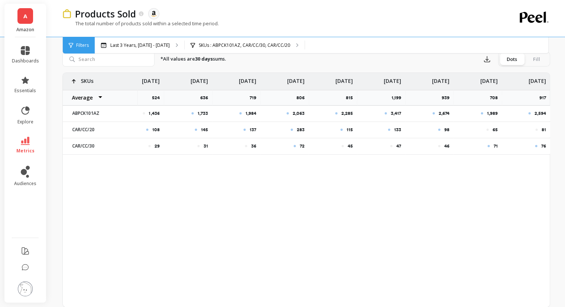
drag, startPoint x: 515, startPoint y: 154, endPoint x: 564, endPoint y: 156, distance: 49.4
click at [564, 156] on div "Products Sold The data you are viewing comes from: Amazon Seller Central The to…" at bounding box center [308, 156] width 514 height 832
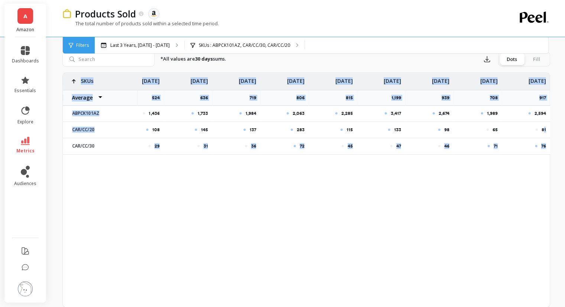
drag, startPoint x: 542, startPoint y: 128, endPoint x: 552, endPoint y: 129, distance: 9.7
click at [552, 129] on div "Products Sold The data you are viewing comes from: Amazon Seller Central The to…" at bounding box center [308, 156] width 514 height 832
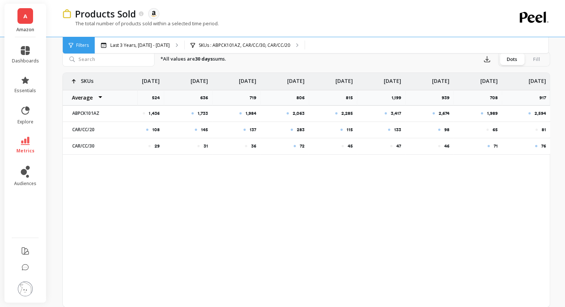
click at [537, 132] on div "81" at bounding box center [526, 130] width 48 height 16
drag, startPoint x: 526, startPoint y: 162, endPoint x: 550, endPoint y: 162, distance: 24.1
click at [550, 162] on div "Products Sold The data you are viewing comes from: Amazon Seller Central The to…" at bounding box center [308, 156] width 514 height 832
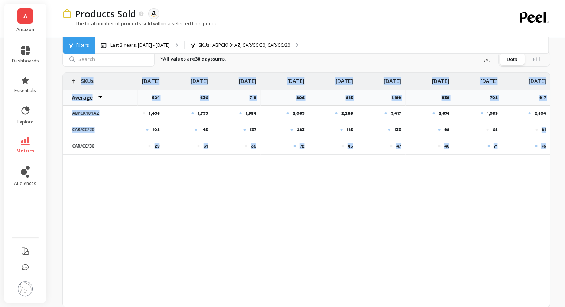
drag, startPoint x: 540, startPoint y: 129, endPoint x: 556, endPoint y: 130, distance: 16.0
click at [556, 130] on div "Products Sold The data you are viewing comes from: Amazon Seller Central The to…" at bounding box center [308, 156] width 514 height 832
click at [541, 128] on p "81" at bounding box center [543, 130] width 4 height 6
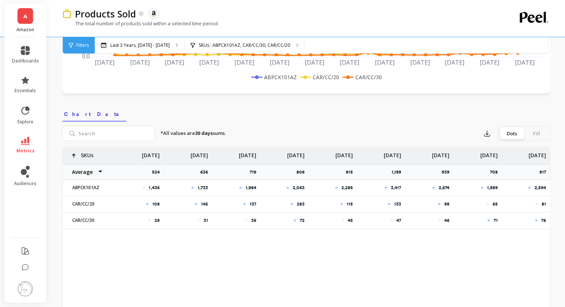
scroll to position [0, 0]
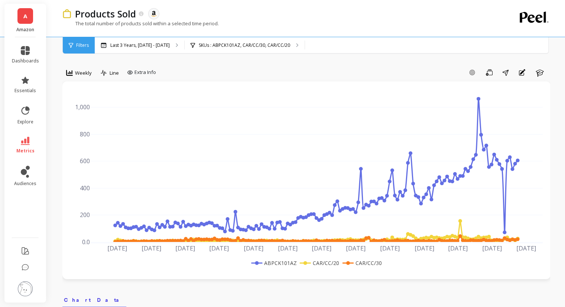
scroll to position [260, 0]
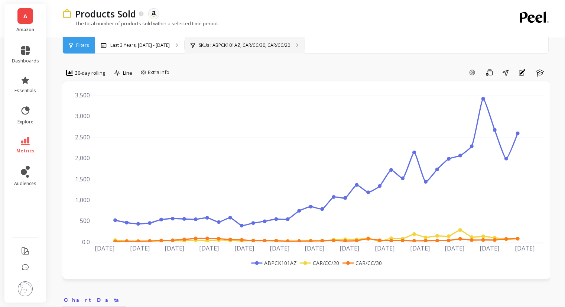
click at [257, 43] on p "SKUs : ABPCK101AZ, CAR/CC/30, CAR/CC/20" at bounding box center [244, 45] width 91 height 6
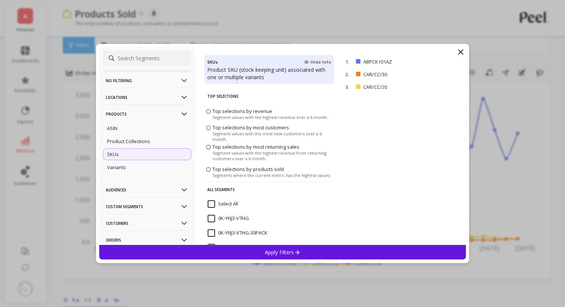
drag, startPoint x: 95, startPoint y: 42, endPoint x: 91, endPoint y: 42, distance: 4.5
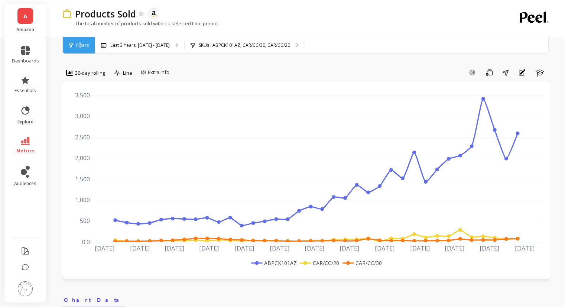
click at [79, 42] on div "Filters" at bounding box center [79, 45] width 32 height 16
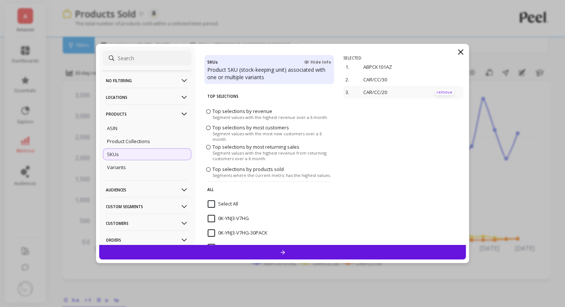
click at [438, 91] on p "remove" at bounding box center [444, 92] width 19 height 6
click at [0, 0] on p "remove" at bounding box center [0, 0] width 0 height 0
click at [440, 64] on p "remove" at bounding box center [444, 67] width 19 height 6
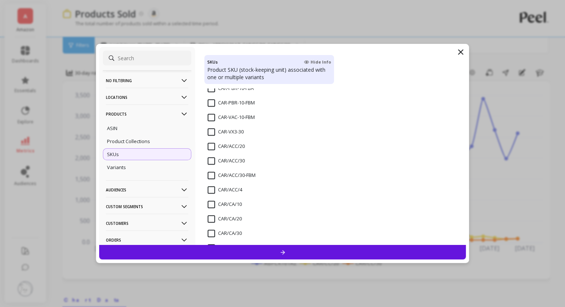
scroll to position [594, 0]
click at [212, 146] on input "CAR/ACC/20" at bounding box center [226, 145] width 37 height 7
click at [211, 158] on input "CAR/ACC/30" at bounding box center [226, 159] width 37 height 7
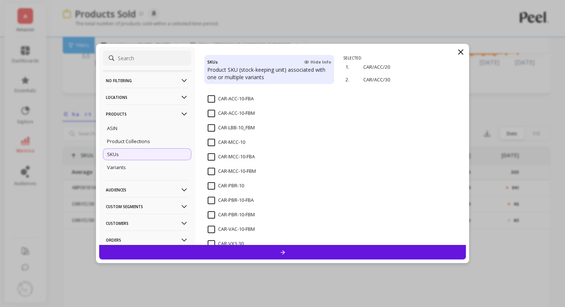
scroll to position [483, 0]
click at [210, 97] on input "CAR-ACC-10-FBA" at bounding box center [231, 97] width 46 height 7
click at [313, 251] on div at bounding box center [282, 252] width 367 height 14
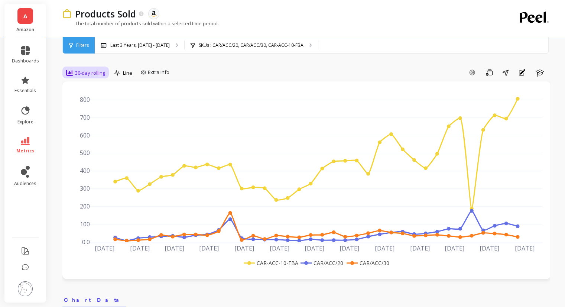
click at [81, 72] on span "30-day rolling" at bounding box center [90, 72] width 30 height 7
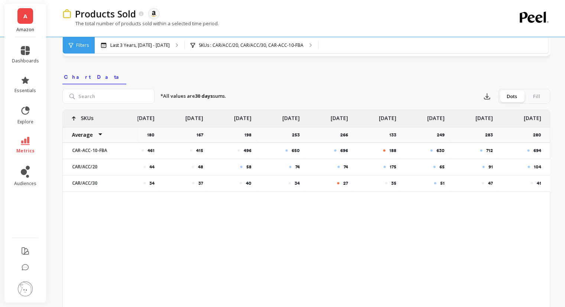
scroll to position [0, 1325]
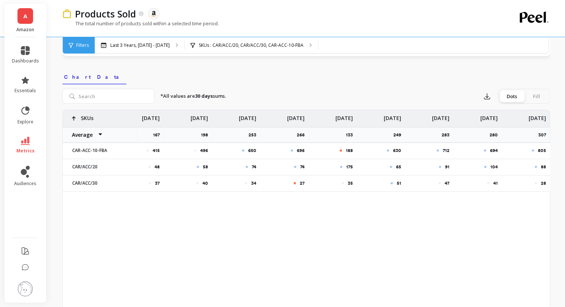
click at [296, 182] on div "27" at bounding box center [284, 183] width 39 height 6
click at [423, 48] on div "Last 3 Years, Oct 1, 2022 - Sep 30, 2025 SKUs : CAR/ACC/20, CAR/ACC/30, CAR-ACC…" at bounding box center [337, 45] width 485 height 16
